Goal: Transaction & Acquisition: Book appointment/travel/reservation

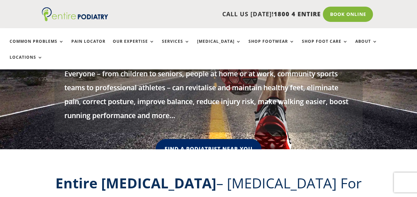
scroll to position [151, 0]
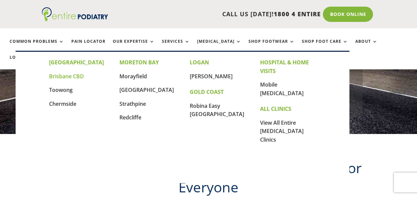
click at [64, 77] on link "Brisbane CBD" at bounding box center [66, 76] width 35 height 7
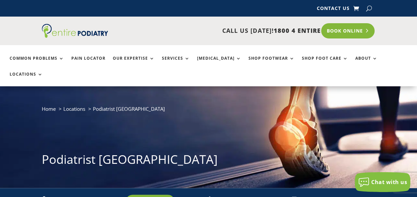
click at [354, 27] on link "Book Online" at bounding box center [347, 30] width 53 height 15
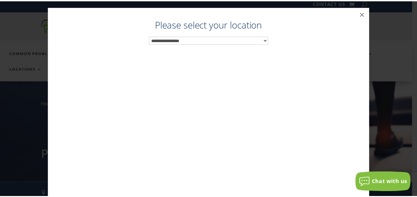
scroll to position [7, 0]
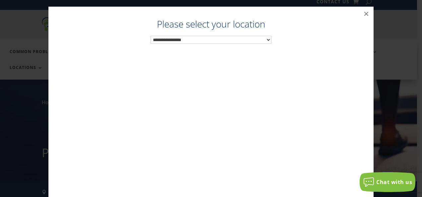
click at [265, 37] on select "**********" at bounding box center [211, 40] width 121 height 8
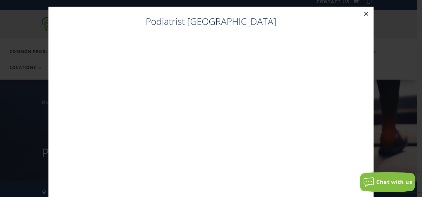
click at [363, 13] on button "×" at bounding box center [366, 14] width 15 height 15
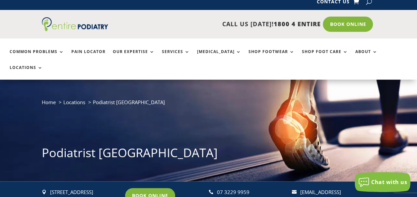
scroll to position [0, 0]
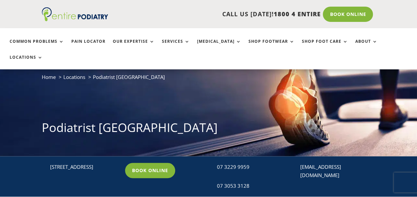
scroll to position [44, 0]
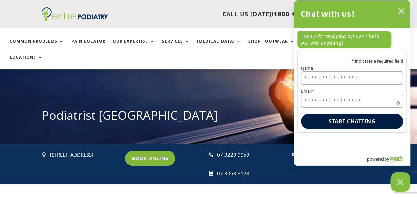
click at [401, 10] on icon "close chatbox" at bounding box center [401, 11] width 7 height 7
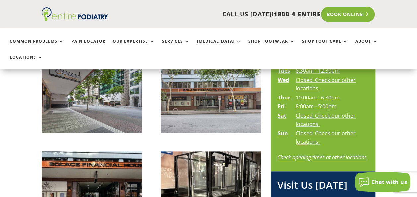
scroll to position [352, 0]
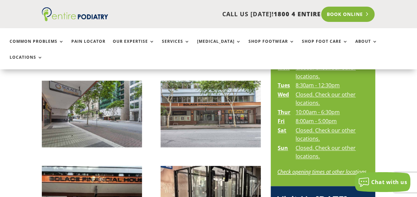
click at [342, 12] on link "Book Online" at bounding box center [347, 14] width 53 height 15
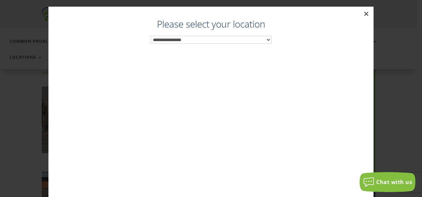
scroll to position [333, 0]
click at [364, 13] on button "×" at bounding box center [366, 14] width 15 height 15
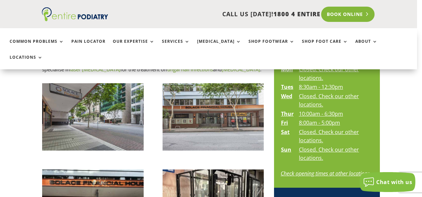
click at [364, 9] on link "Book Online" at bounding box center [347, 14] width 53 height 15
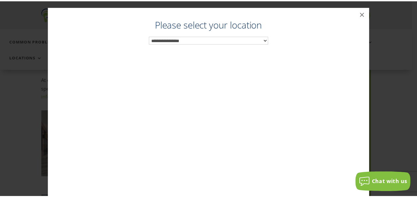
scroll to position [315, 0]
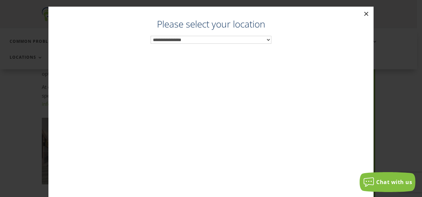
click at [365, 13] on button "×" at bounding box center [366, 14] width 15 height 15
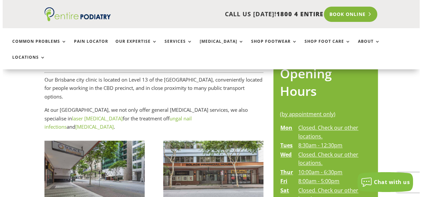
scroll to position [289, 0]
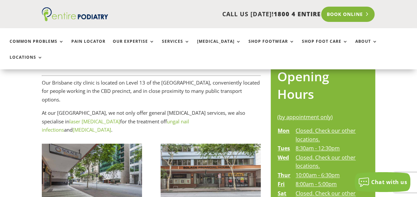
click at [353, 15] on link "Book Online" at bounding box center [347, 14] width 53 height 15
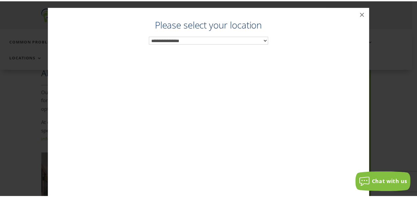
scroll to position [270, 0]
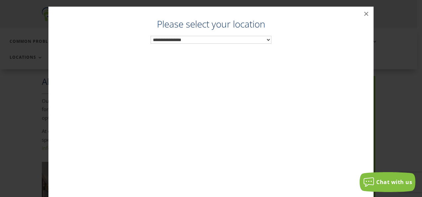
click at [266, 38] on select "**********" at bounding box center [211, 40] width 121 height 8
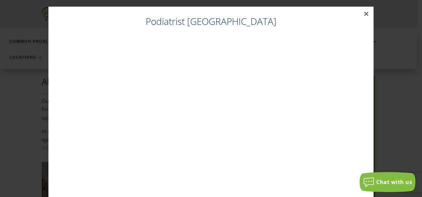
click at [364, 13] on button "×" at bounding box center [366, 14] width 15 height 15
